Goal: Find specific page/section: Find specific page/section

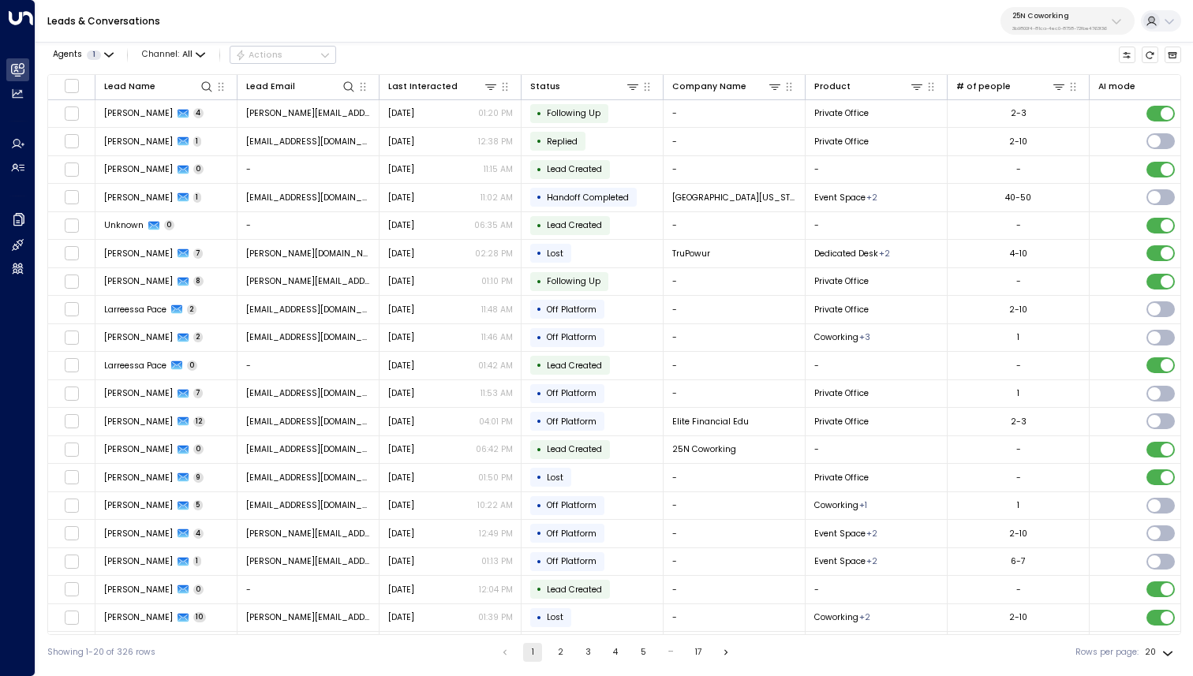
click at [1082, 21] on div "25N Coworking 3b9800f4-81ca-4ec0-8758-72fbe4763f36" at bounding box center [1059, 21] width 95 height 21
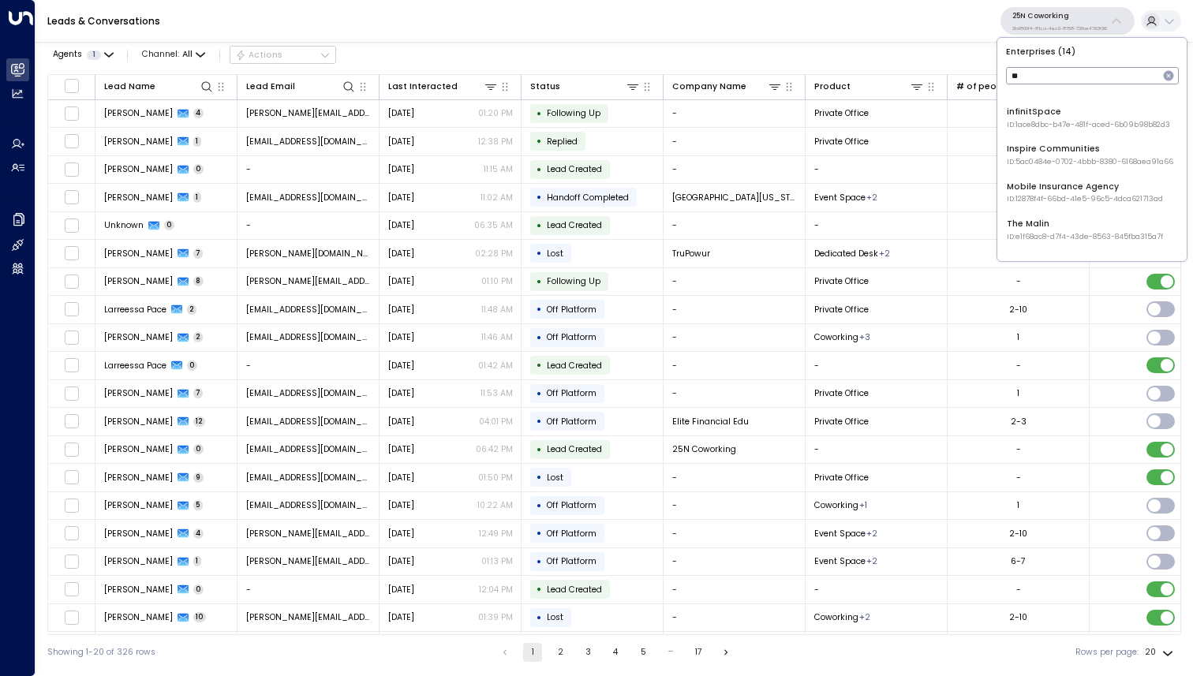
scroll to position [187, 0]
type input "**"
click at [1062, 150] on span "ID: 5ac0484e-0702-4bbb-8380-6168aea91a66" at bounding box center [1090, 151] width 166 height 11
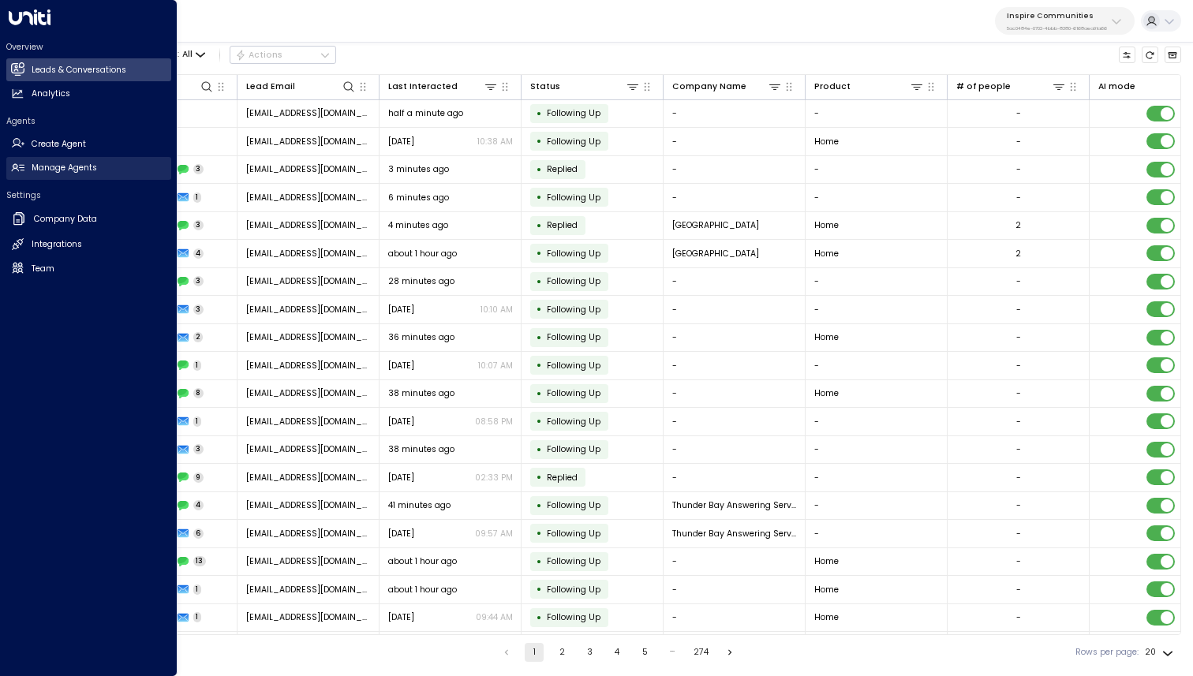
click at [30, 162] on link "Manage Agents Manage Agents" at bounding box center [88, 168] width 165 height 23
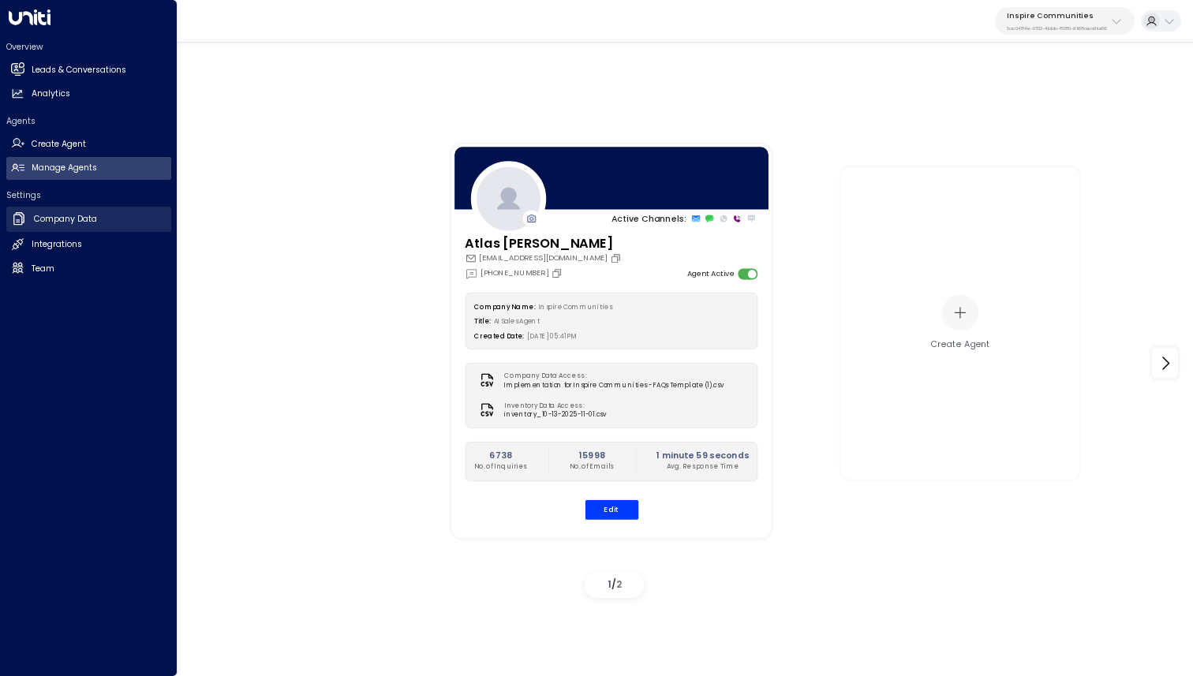
click at [56, 213] on h2 "Company Data" at bounding box center [65, 219] width 63 height 13
